Goal: Find specific page/section: Find specific page/section

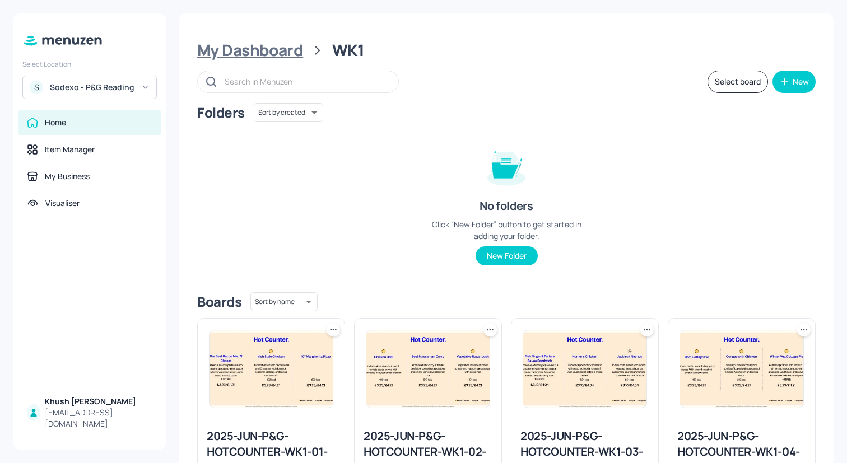
click at [242, 49] on div "My Dashboard" at bounding box center [250, 50] width 106 height 20
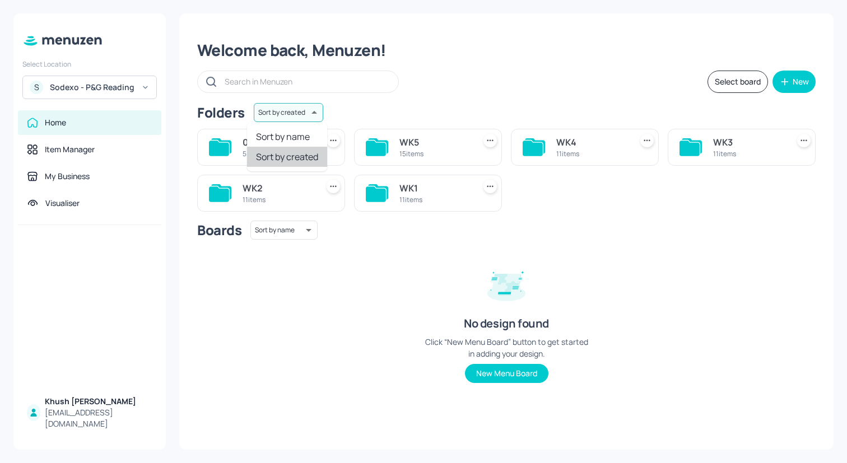
click at [310, 115] on body "Select Location S Sodexo - P&G Reading Home Item Manager My Business Visualiser…" at bounding box center [423, 231] width 847 height 463
click at [300, 132] on li "Sort by name" at bounding box center [287, 137] width 80 height 20
type input "name"
click at [329, 302] on div "Boards Sort by name name ​ No design found Click “New Menu Board” button to get…" at bounding box center [506, 311] width 619 height 180
click at [587, 142] on div "WK2" at bounding box center [591, 142] width 71 height 13
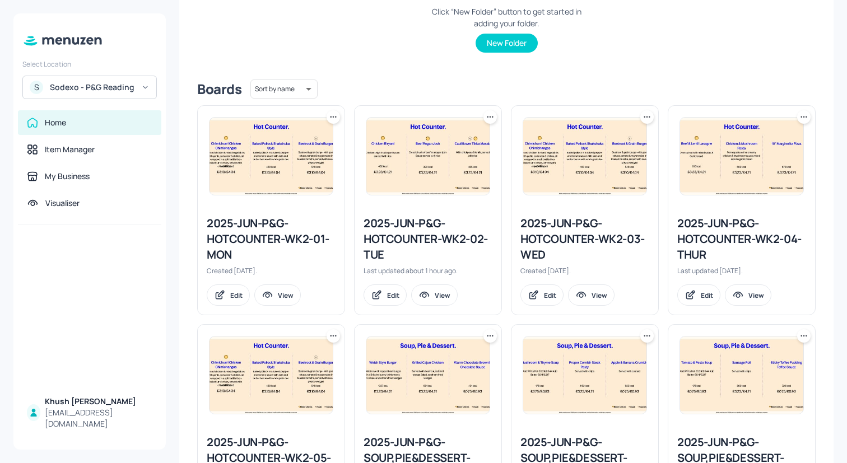
scroll to position [531, 0]
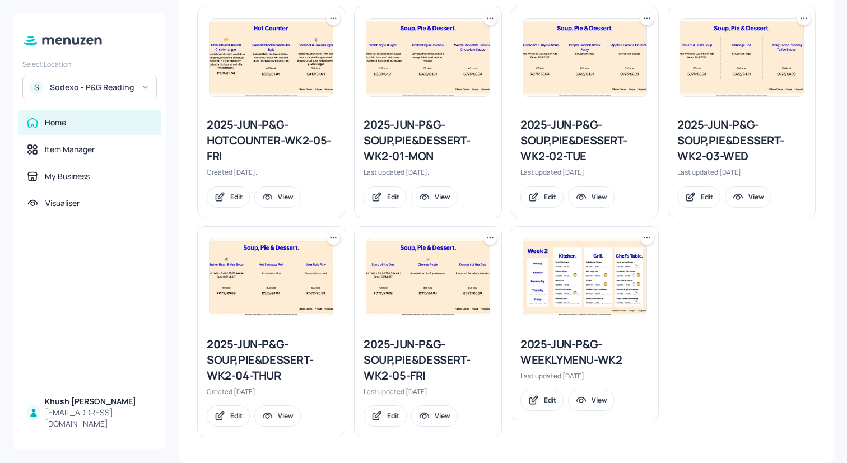
click at [569, 348] on div "2025-JUN-P&G-WEEKLYMENU-WK2" at bounding box center [584, 352] width 129 height 31
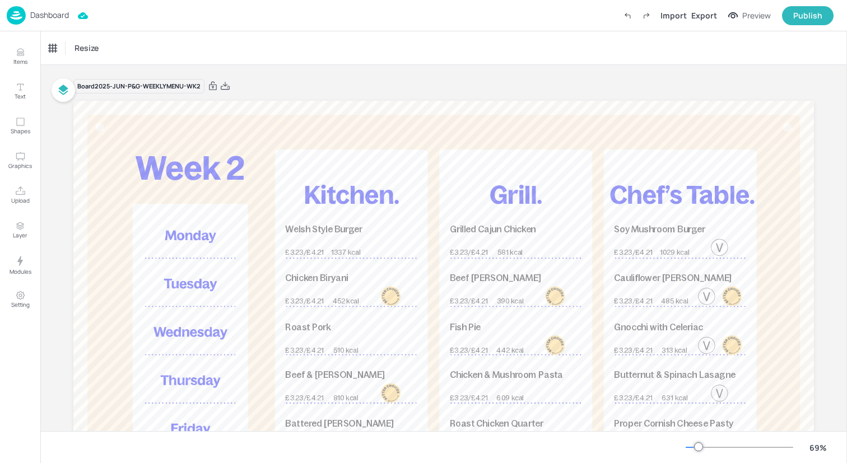
click at [22, 18] on img at bounding box center [16, 15] width 19 height 18
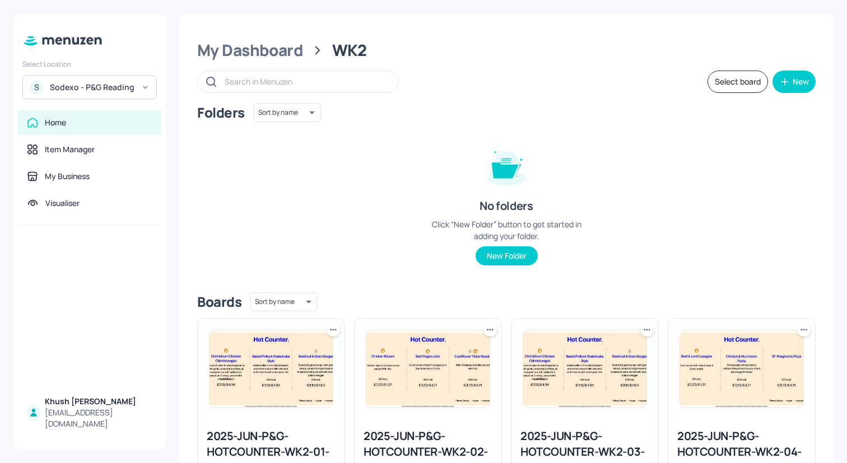
click at [263, 447] on div "2025-JUN-P&G-HOTCOUNTER-WK2-01-MON" at bounding box center [271, 452] width 129 height 47
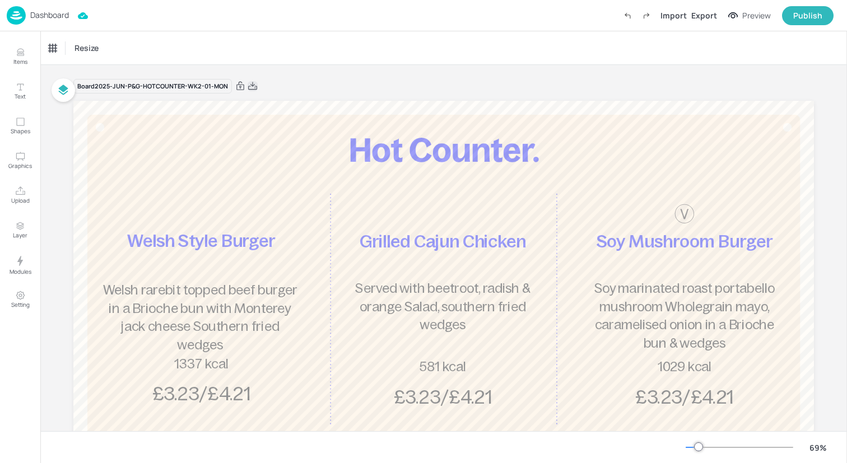
click at [250, 86] on icon at bounding box center [253, 86] width 10 height 11
